Goal: Task Accomplishment & Management: Manage account settings

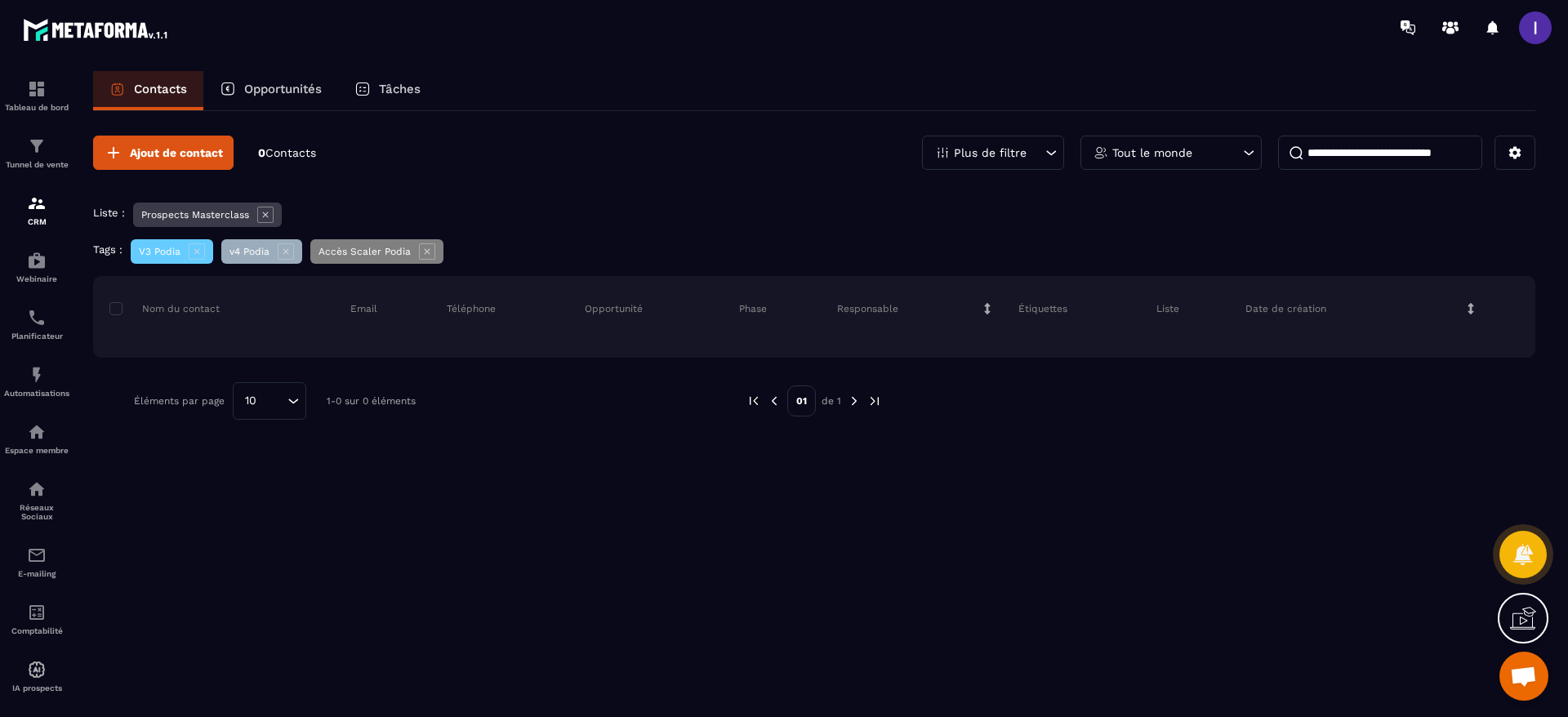
click at [272, 215] on icon at bounding box center [265, 214] width 16 height 16
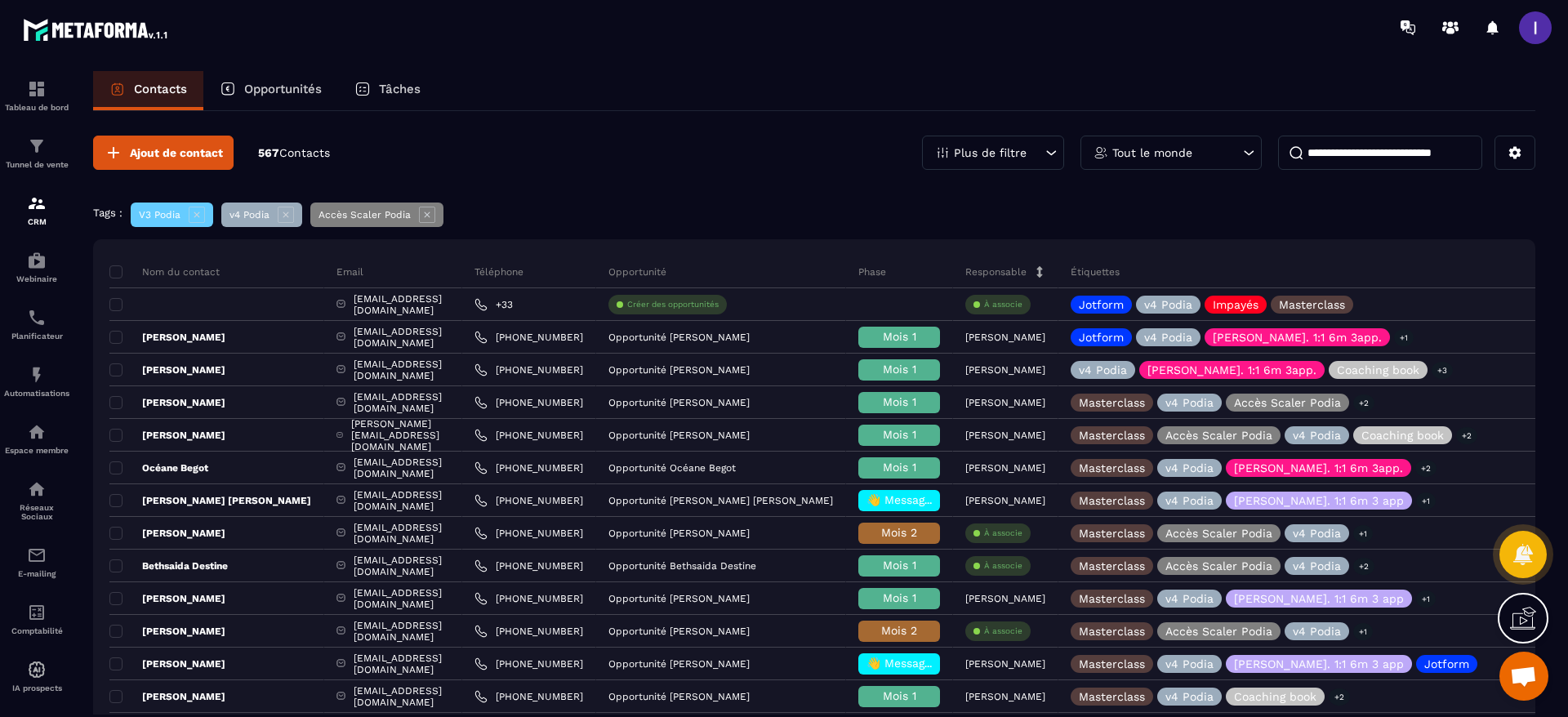
click at [195, 217] on icon at bounding box center [197, 214] width 16 height 16
click at [198, 213] on icon at bounding box center [197, 214] width 16 height 16
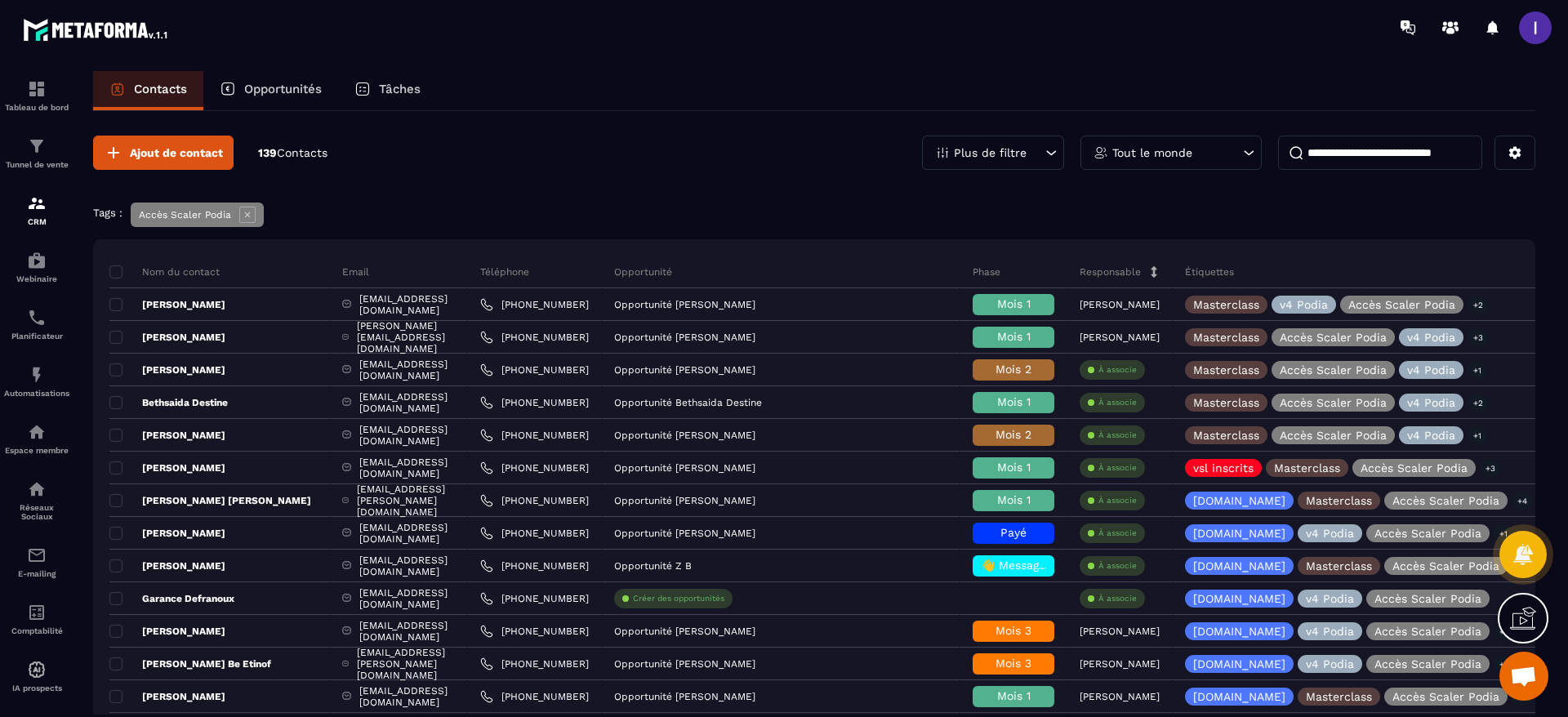
click at [249, 222] on icon at bounding box center [247, 214] width 16 height 16
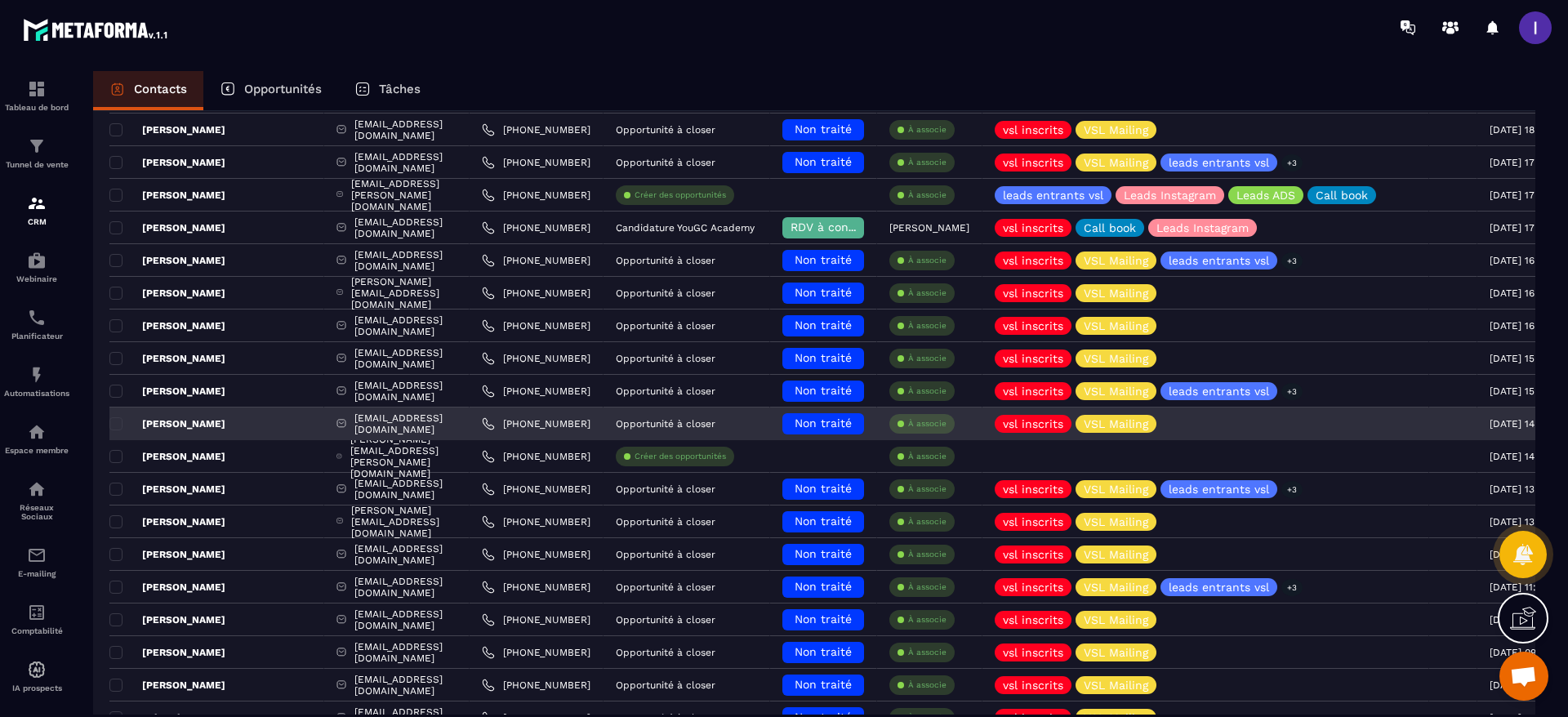
scroll to position [228, 0]
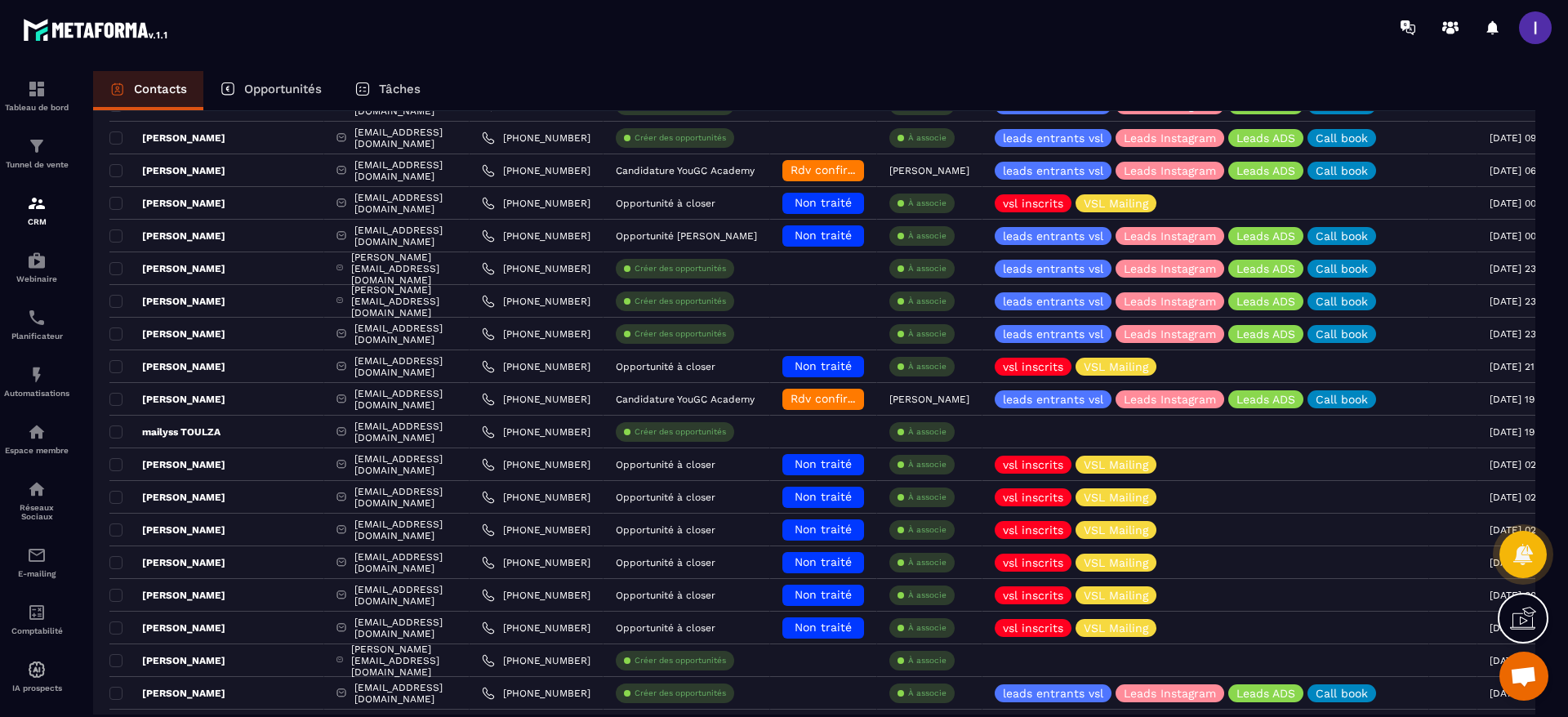
click at [283, 81] on p "Opportunités" at bounding box center [283, 88] width 78 height 15
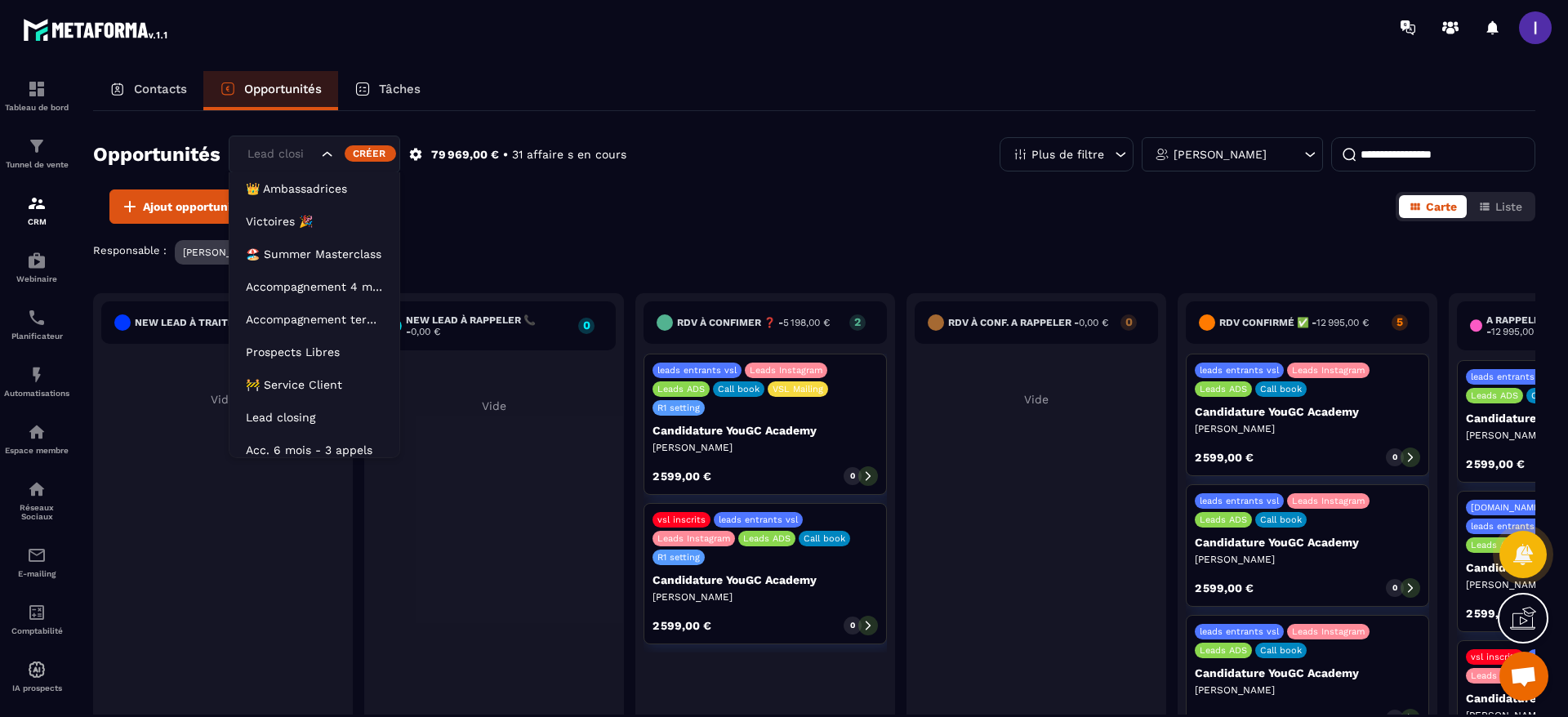
click at [262, 153] on div "Lead closing" at bounding box center [281, 154] width 78 height 18
click at [313, 439] on p "Acc. 6 mois - 3 appels" at bounding box center [314, 442] width 137 height 16
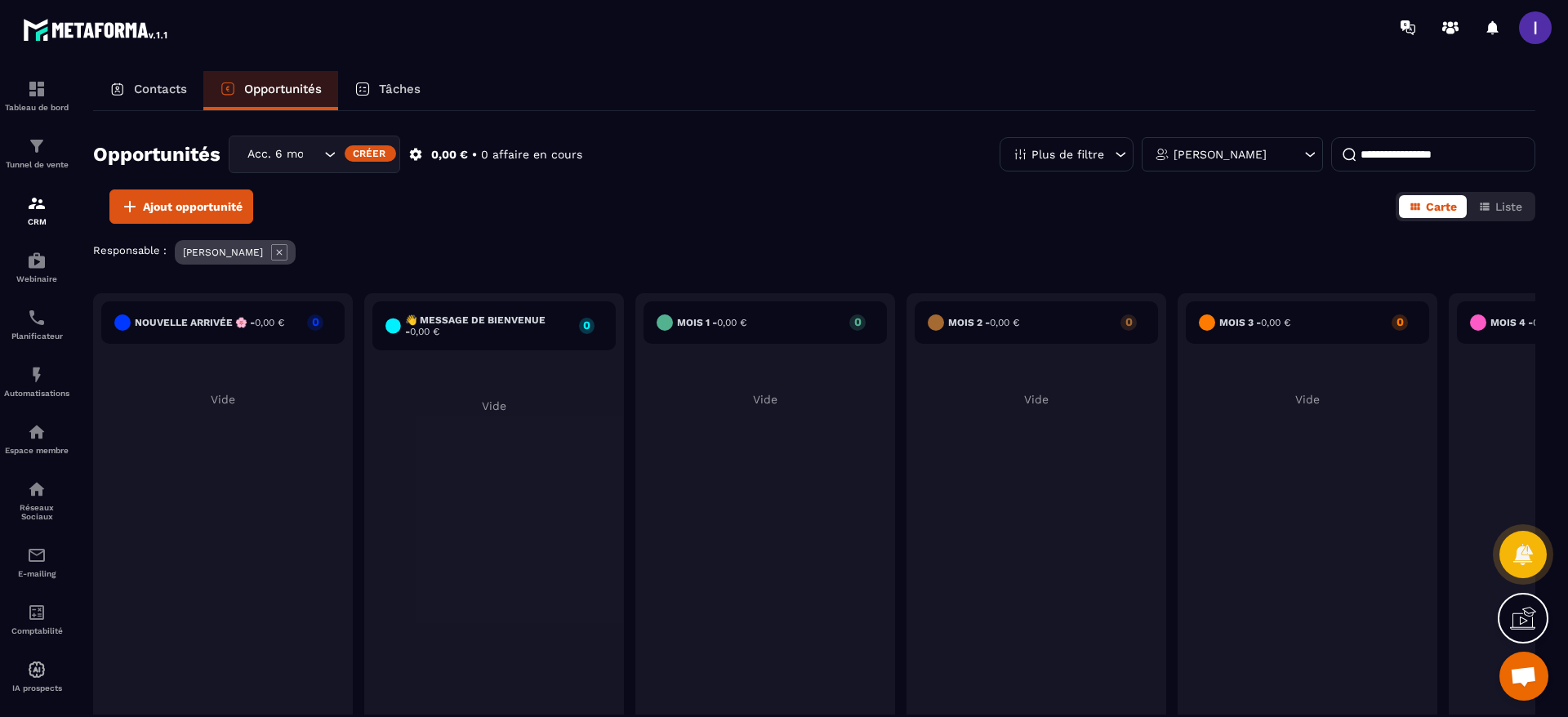
click at [283, 249] on icon at bounding box center [279, 252] width 16 height 16
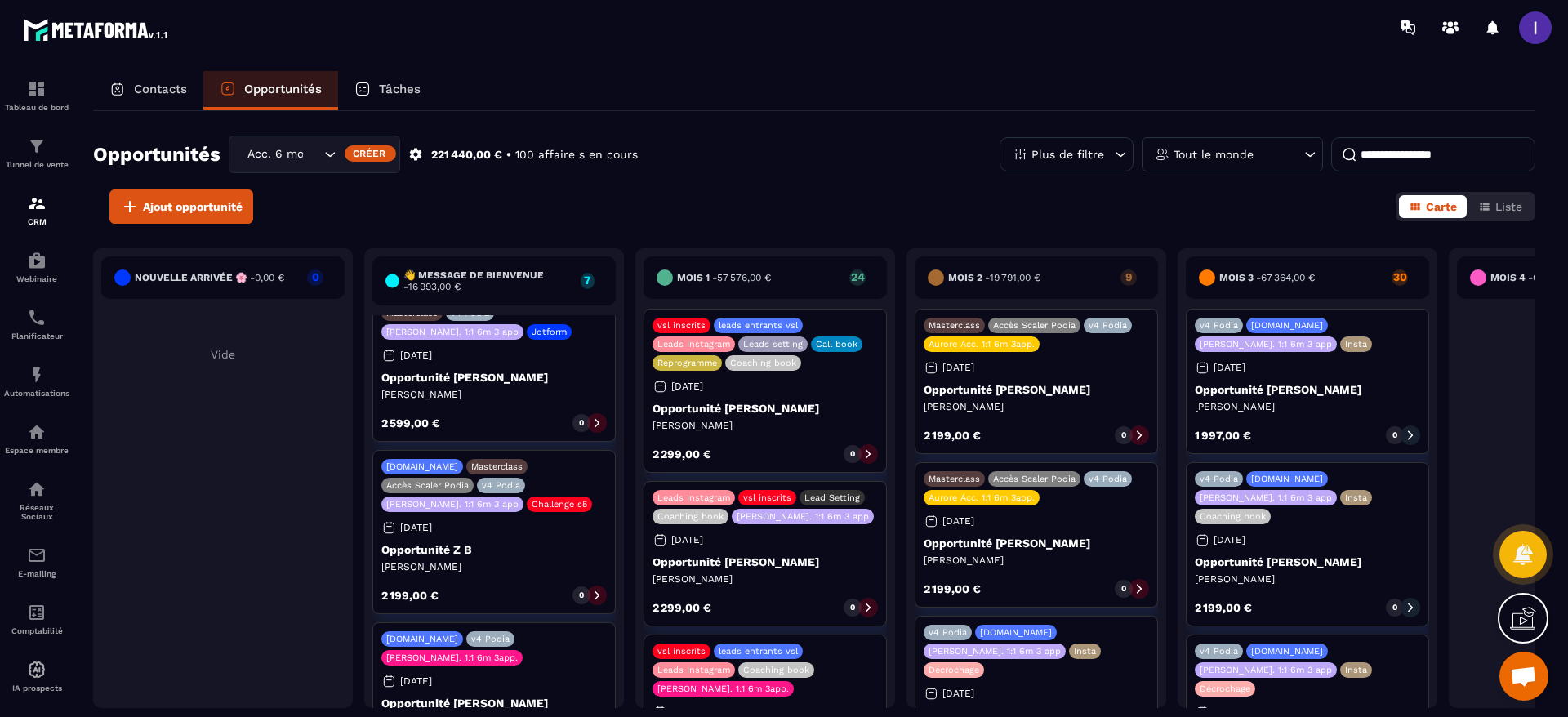
scroll to position [714, 0]
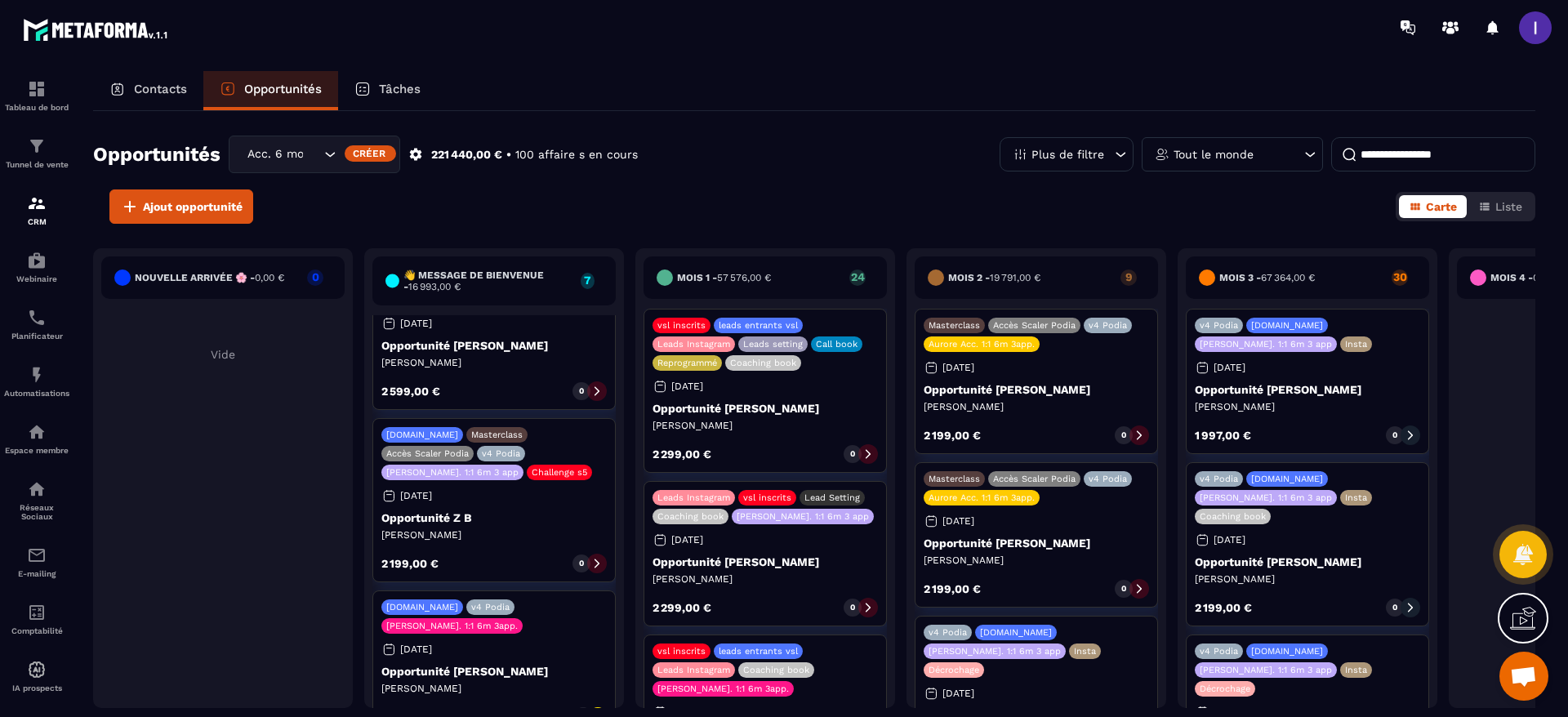
click at [862, 391] on div "vsl inscrits leads entrants vsl Leads Instagram Leads setting Call book Reprogr…" at bounding box center [765, 390] width 243 height 164
click at [762, 417] on div "vsl inscrits leads entrants vsl Leads Instagram Leads setting Call book Reprogr…" at bounding box center [765, 390] width 243 height 164
click at [866, 460] on div at bounding box center [868, 454] width 20 height 20
click at [862, 455] on icon at bounding box center [867, 453] width 11 height 11
